Goal: Information Seeking & Learning: Learn about a topic

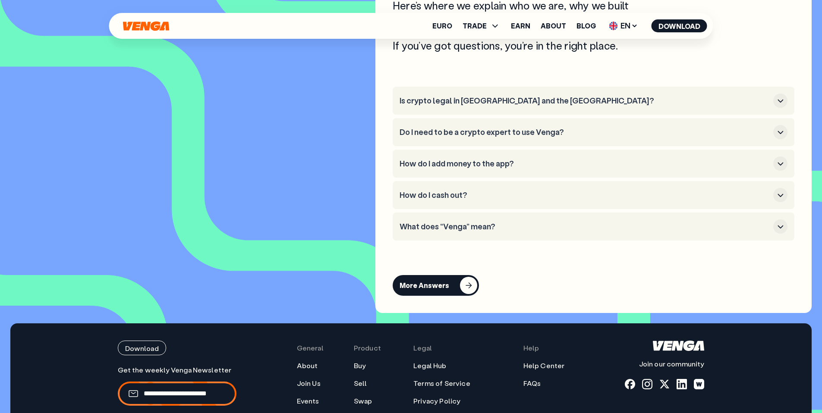
scroll to position [3900, 0]
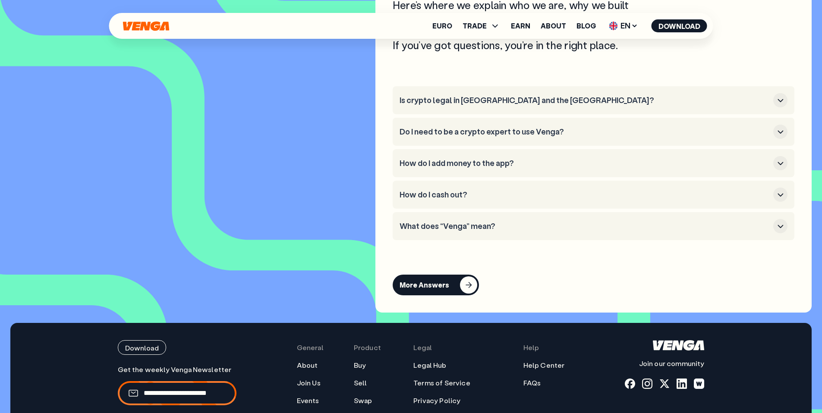
click at [459, 231] on h3 "What does “Venga” mean?" at bounding box center [585, 226] width 370 height 9
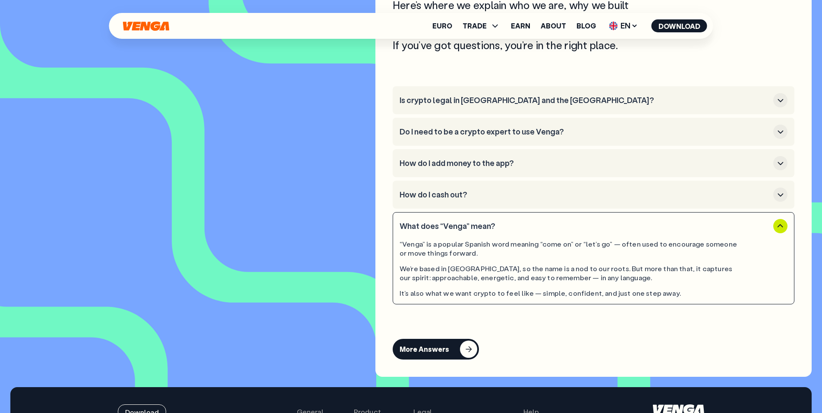
click at [459, 231] on h3 "What does “Venga” mean?" at bounding box center [585, 226] width 370 height 9
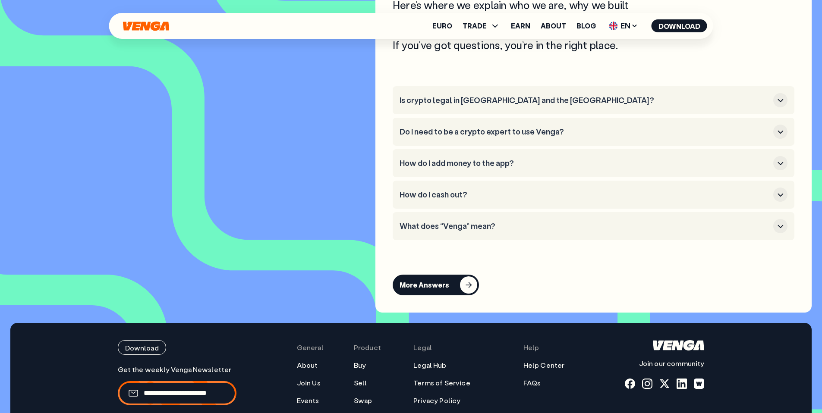
click at [459, 231] on h3 "What does “Venga” mean?" at bounding box center [585, 226] width 370 height 9
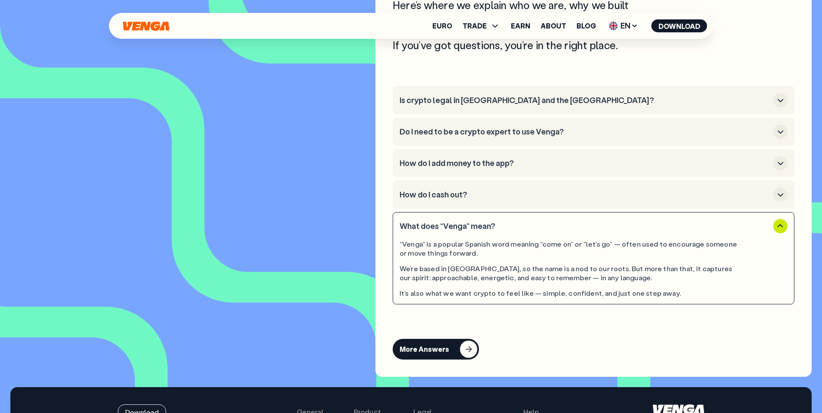
click at [458, 200] on h3 "How do I cash out?" at bounding box center [585, 194] width 370 height 9
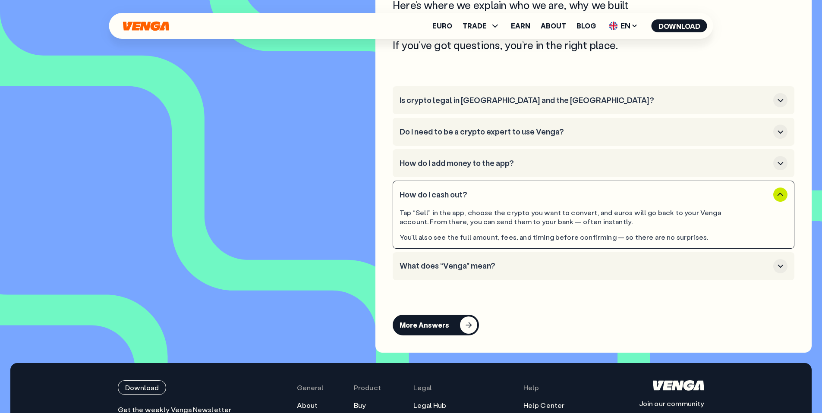
click at [464, 168] on h3 "How do I add money to the app?" at bounding box center [585, 163] width 370 height 9
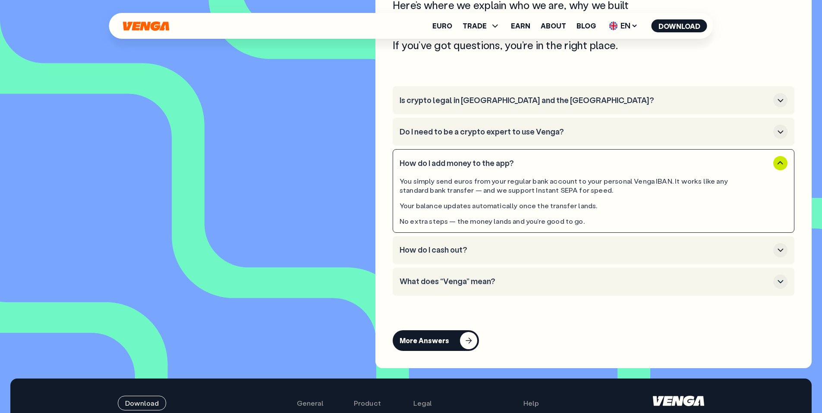
click at [475, 137] on h3 "Do I need to be a crypto expert to use Venga?" at bounding box center [585, 131] width 370 height 9
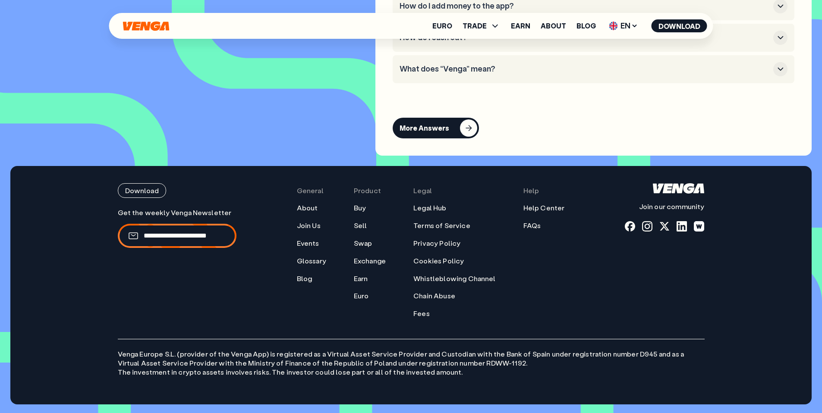
click at [474, 62] on button "What does “Venga” mean?" at bounding box center [594, 69] width 388 height 14
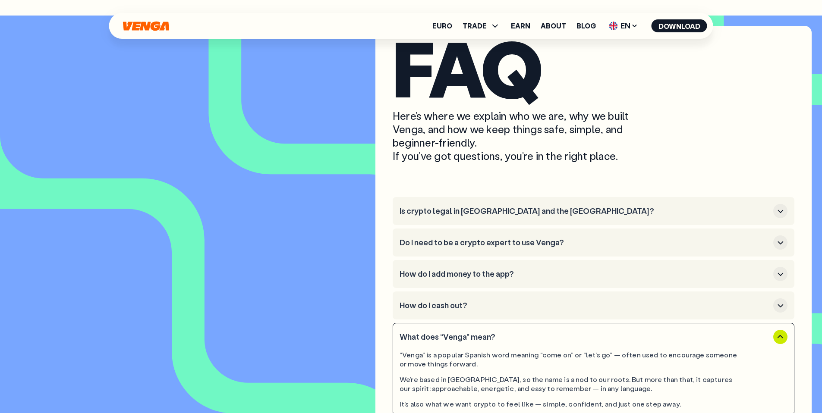
scroll to position [3789, 0]
click at [478, 280] on h3 "How do I add money to the app?" at bounding box center [585, 274] width 370 height 9
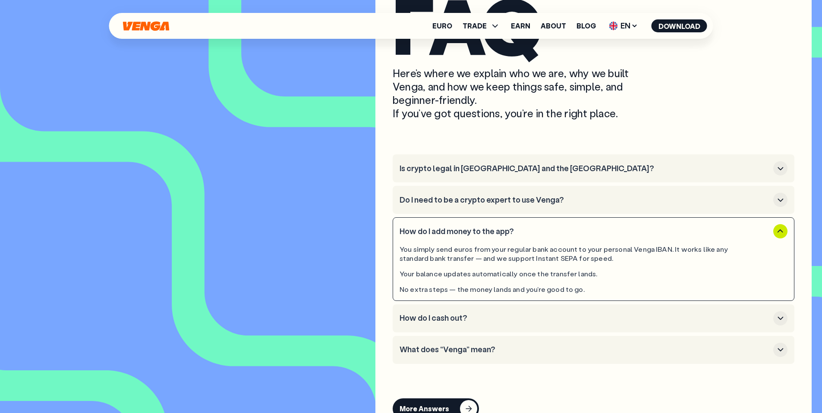
click at [480, 205] on h3 "Do I need to be a crypto expert to use Venga?" at bounding box center [585, 199] width 370 height 9
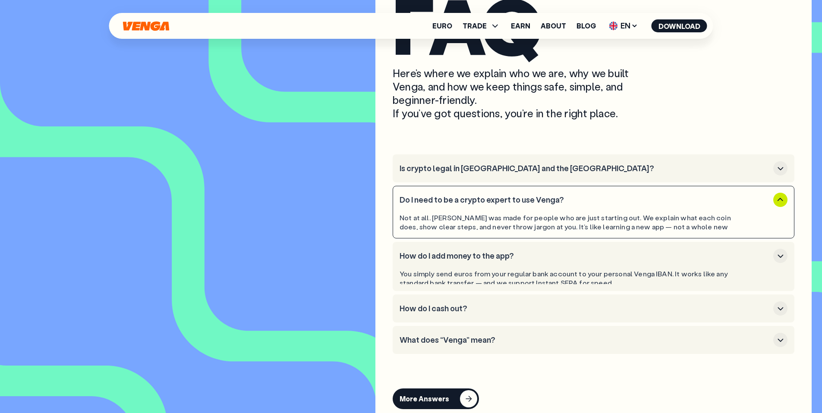
scroll to position [3833, 0]
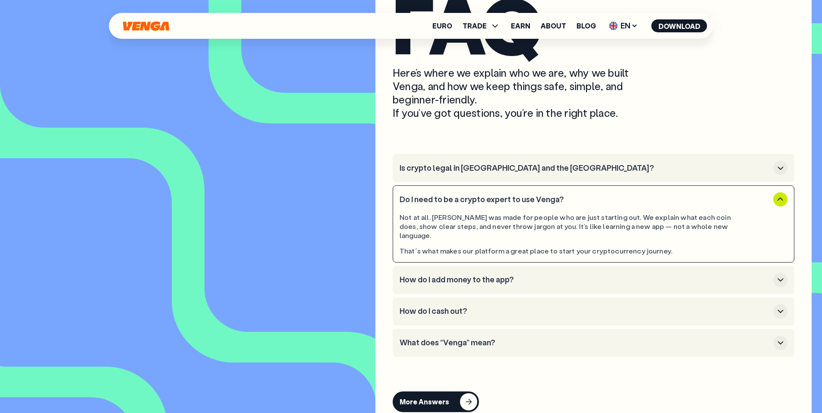
click at [481, 182] on li "Is crypto legal in [GEOGRAPHIC_DATA] and the [GEOGRAPHIC_DATA]?" at bounding box center [594, 168] width 402 height 28
click at [481, 175] on button "Is crypto legal in [GEOGRAPHIC_DATA] and the [GEOGRAPHIC_DATA]?" at bounding box center [594, 168] width 388 height 14
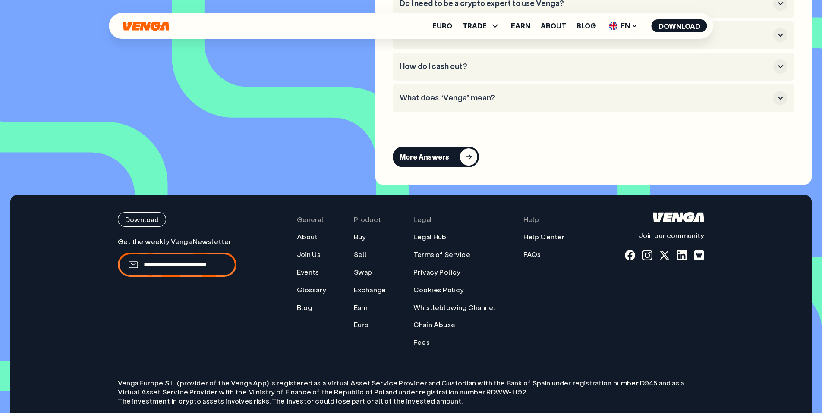
click at [470, 103] on h3 "What does “Venga” mean?" at bounding box center [585, 97] width 370 height 9
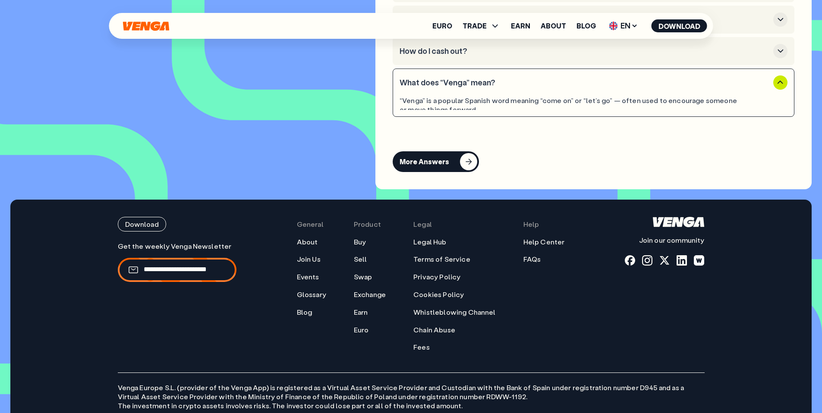
scroll to position [4029, 0]
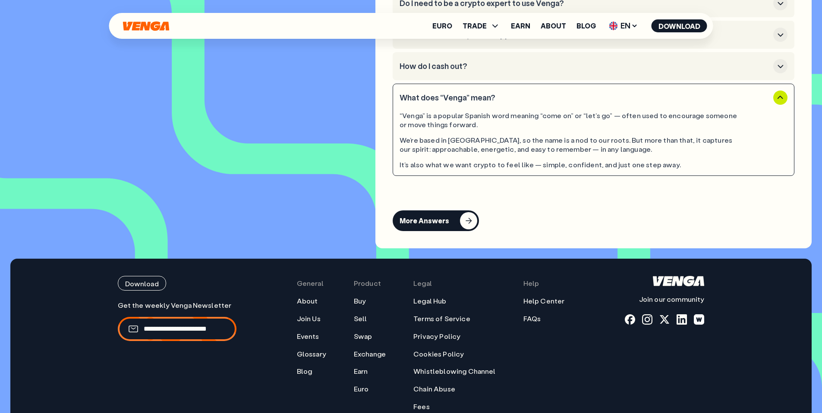
click at [463, 71] on h3 "How do I cash out?" at bounding box center [585, 66] width 370 height 9
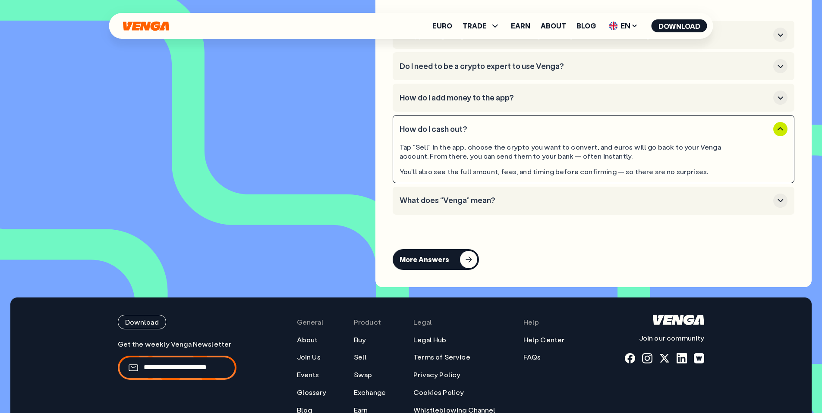
scroll to position [3965, 0]
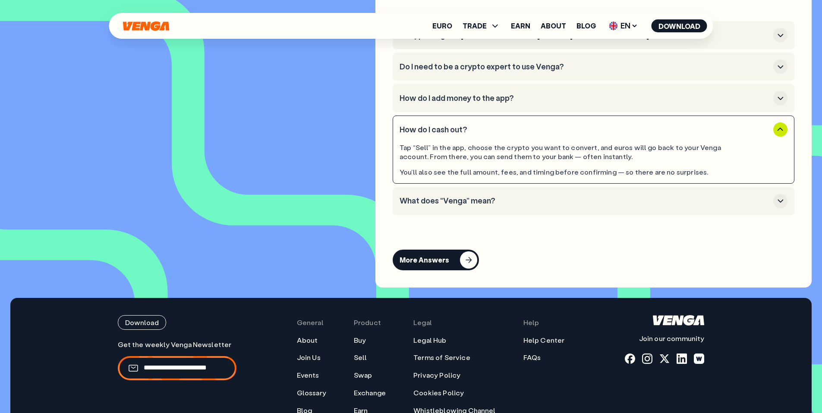
click at [475, 81] on li "Do I need to be a crypto expert to use Venga?" at bounding box center [594, 67] width 402 height 28
click at [473, 112] on li "How do I add money to the app?" at bounding box center [594, 98] width 402 height 28
click at [473, 103] on h3 "How do I add money to the app?" at bounding box center [585, 98] width 370 height 9
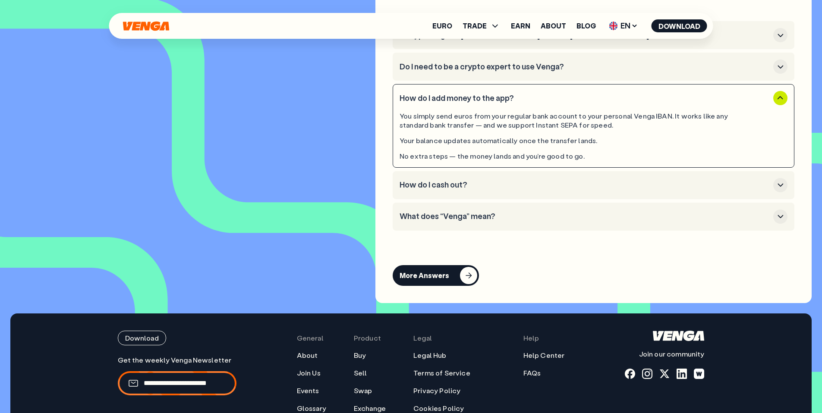
click at [473, 74] on button "Do I need to be a crypto expert to use Venga?" at bounding box center [594, 67] width 388 height 14
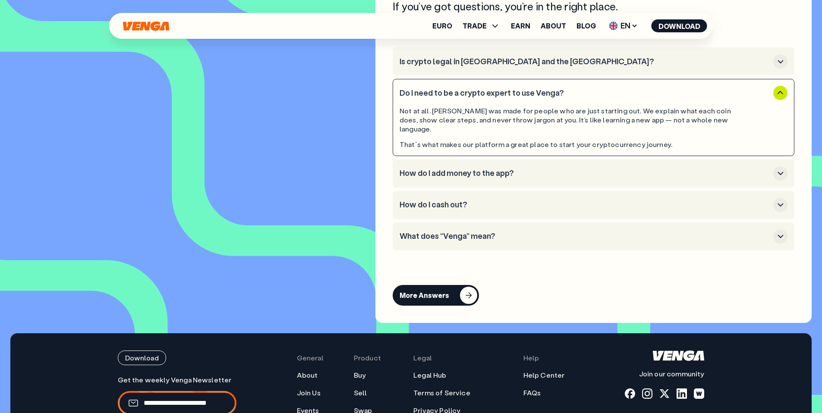
click at [475, 63] on li "Is crypto legal in [GEOGRAPHIC_DATA] and the [GEOGRAPHIC_DATA]?" at bounding box center [594, 61] width 402 height 28
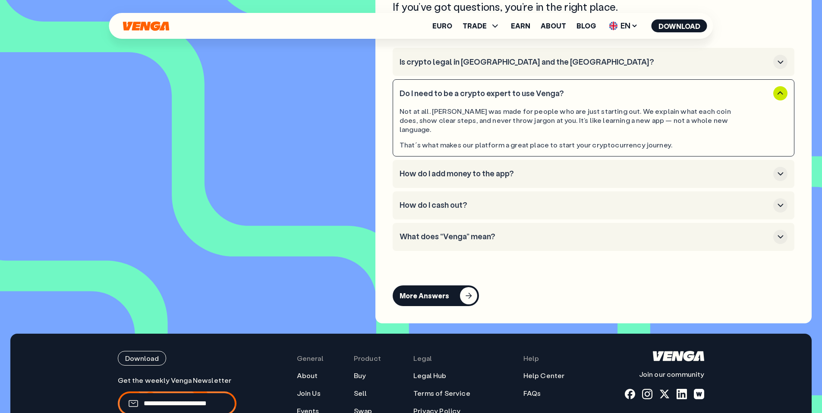
click at [475, 67] on h3 "Is crypto legal in [GEOGRAPHIC_DATA] and the [GEOGRAPHIC_DATA]?" at bounding box center [585, 61] width 370 height 9
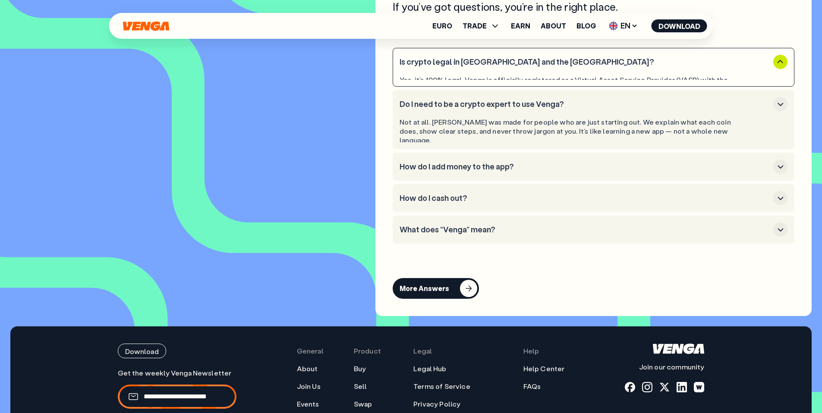
scroll to position [3938, 0]
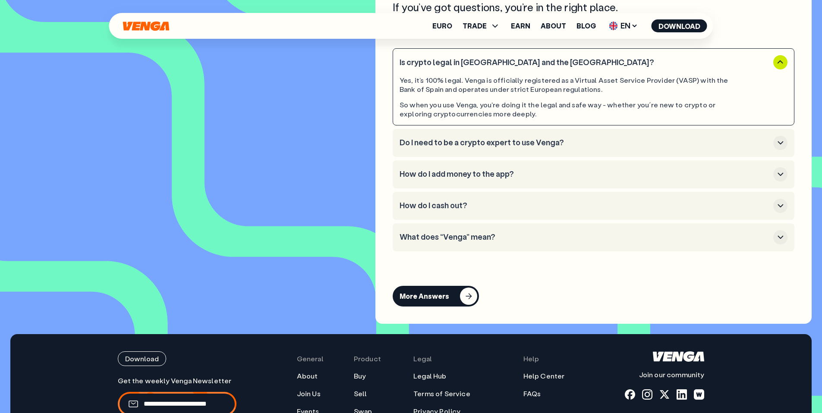
click at [476, 242] on h3 "What does “Venga” mean?" at bounding box center [585, 237] width 370 height 9
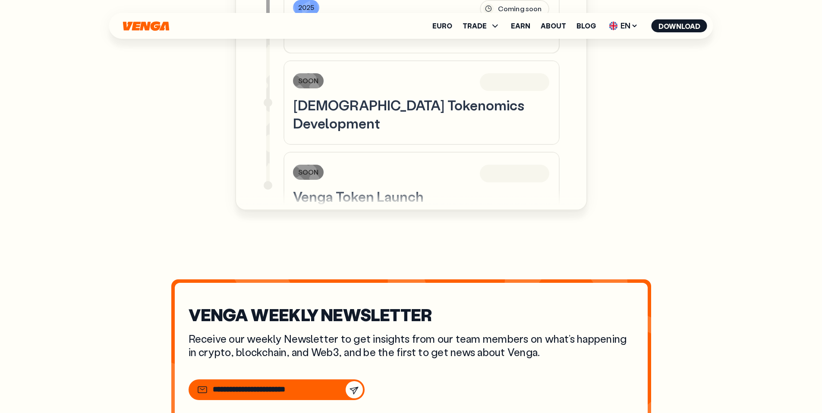
scroll to position [3043, 0]
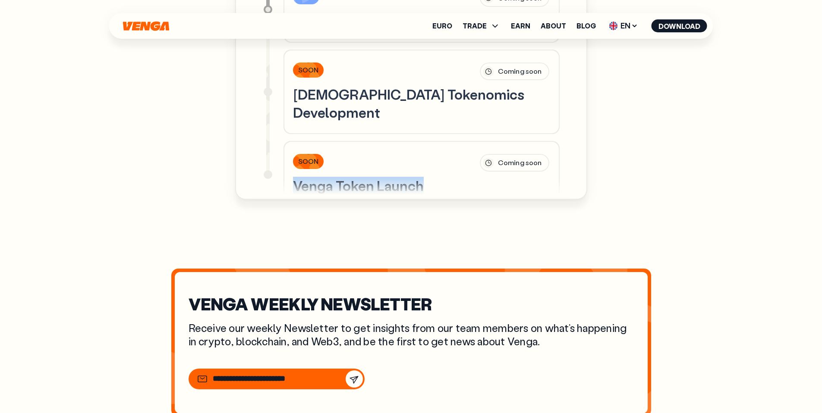
drag, startPoint x: 426, startPoint y: 166, endPoint x: 282, endPoint y: 160, distance: 143.8
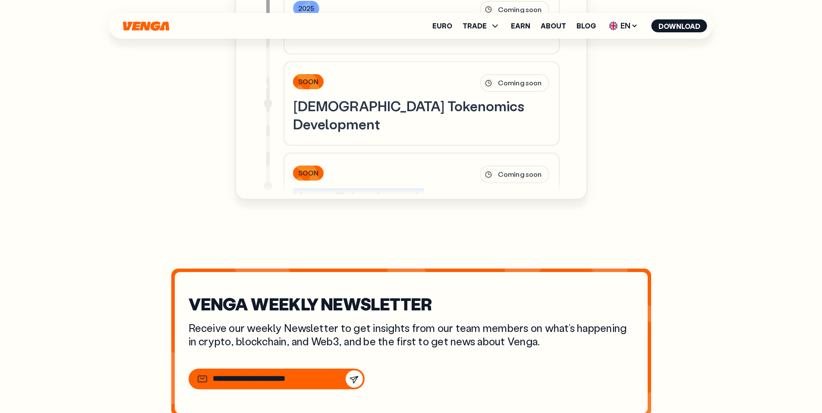
scroll to position [614, 0]
